Goal: Task Accomplishment & Management: Manage account settings

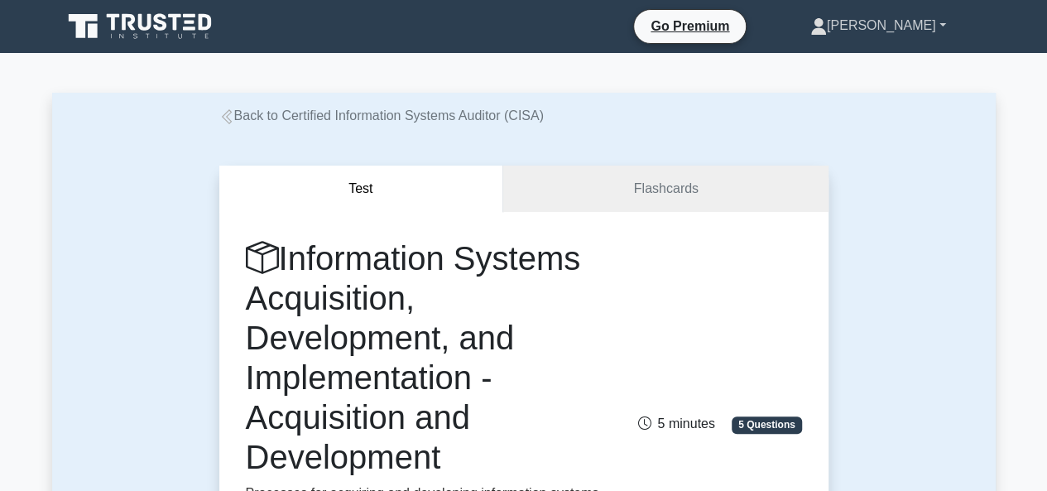
click at [938, 25] on link "Jerry" at bounding box center [877, 25] width 215 height 33
click at [827, 19] on icon at bounding box center [818, 26] width 17 height 17
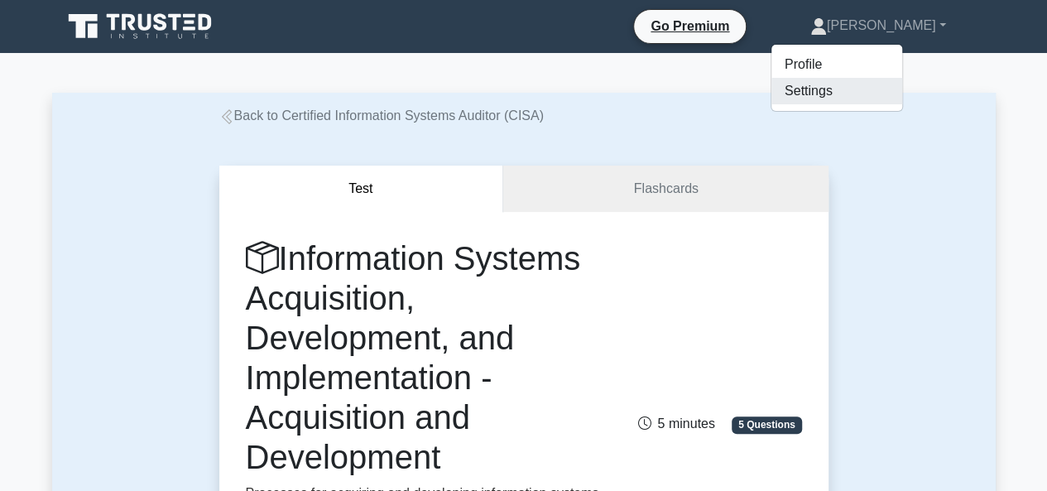
click at [871, 85] on link "Settings" at bounding box center [836, 91] width 131 height 26
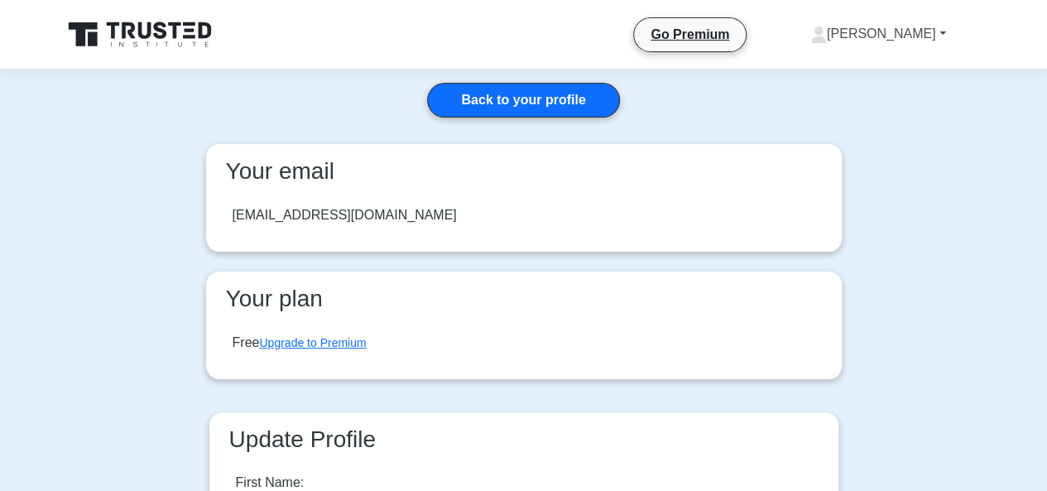
click at [922, 22] on link "[PERSON_NAME]" at bounding box center [877, 33] width 215 height 33
click at [877, 75] on link "Profile" at bounding box center [836, 73] width 131 height 26
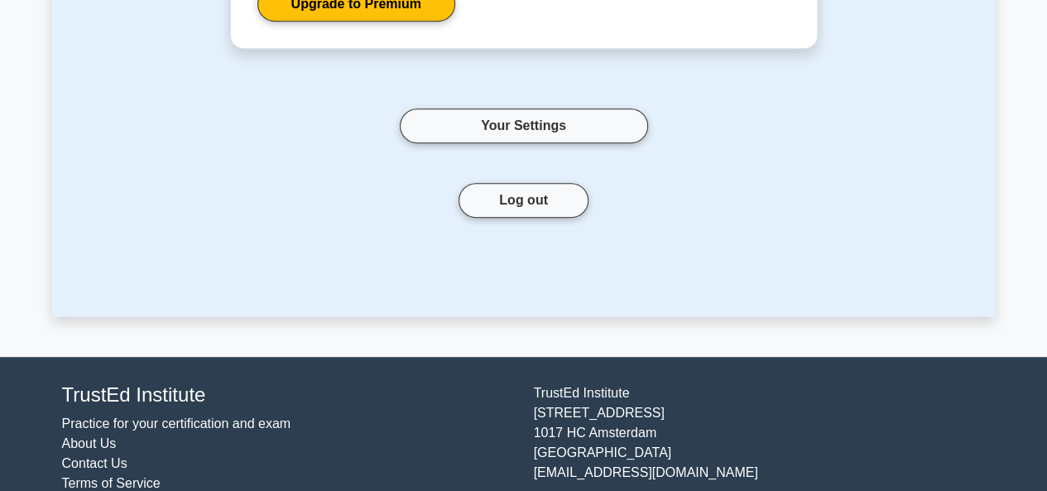
scroll to position [460, 0]
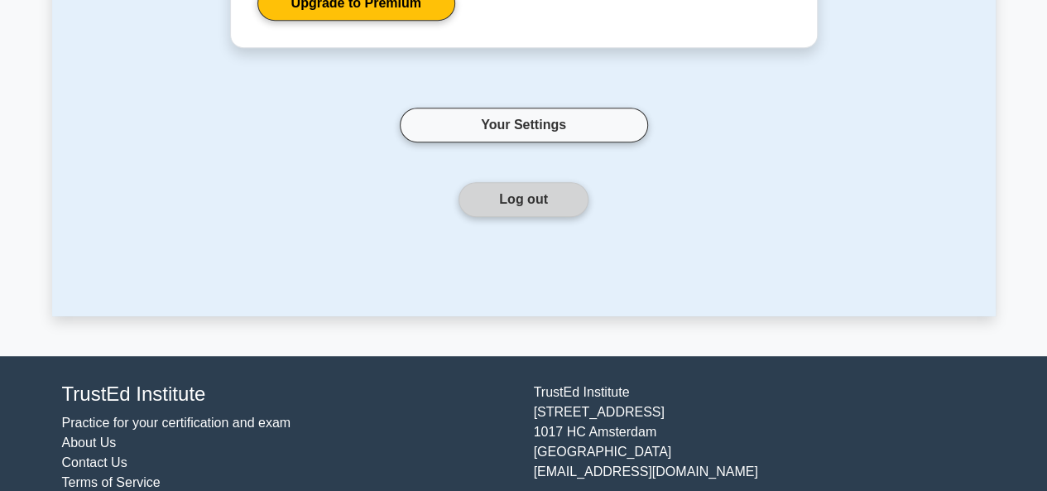
click at [516, 209] on button "Log out" at bounding box center [523, 199] width 130 height 35
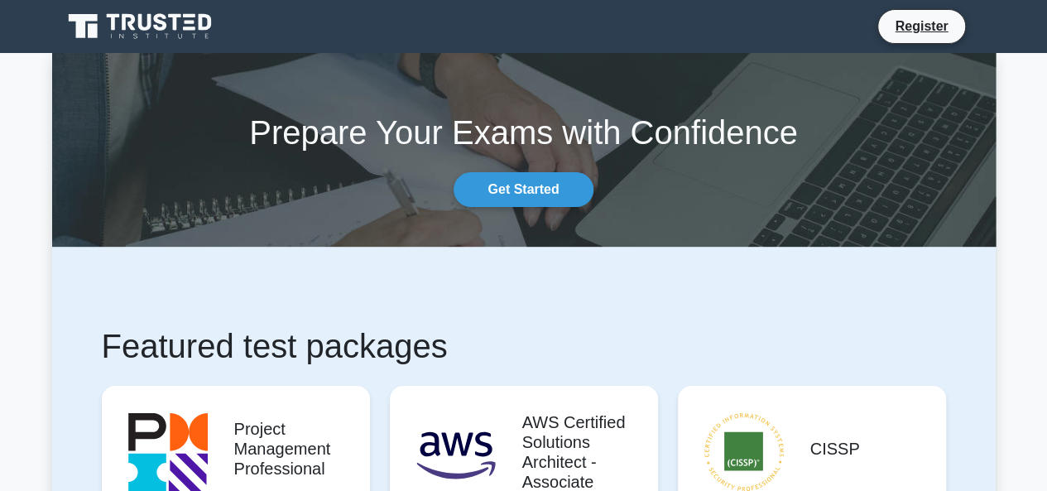
click at [144, 26] on icon at bounding box center [141, 26] width 159 height 31
